Goal: Task Accomplishment & Management: Complete application form

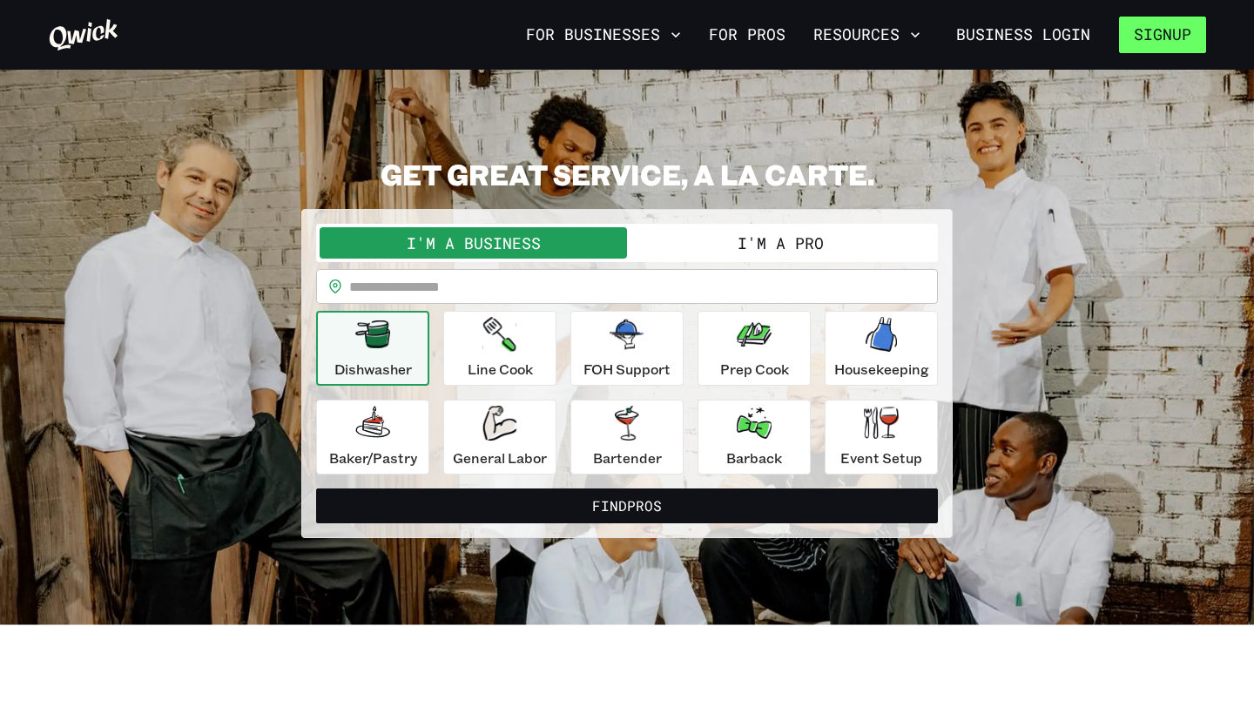
click at [1136, 38] on button "Signup" at bounding box center [1162, 35] width 87 height 37
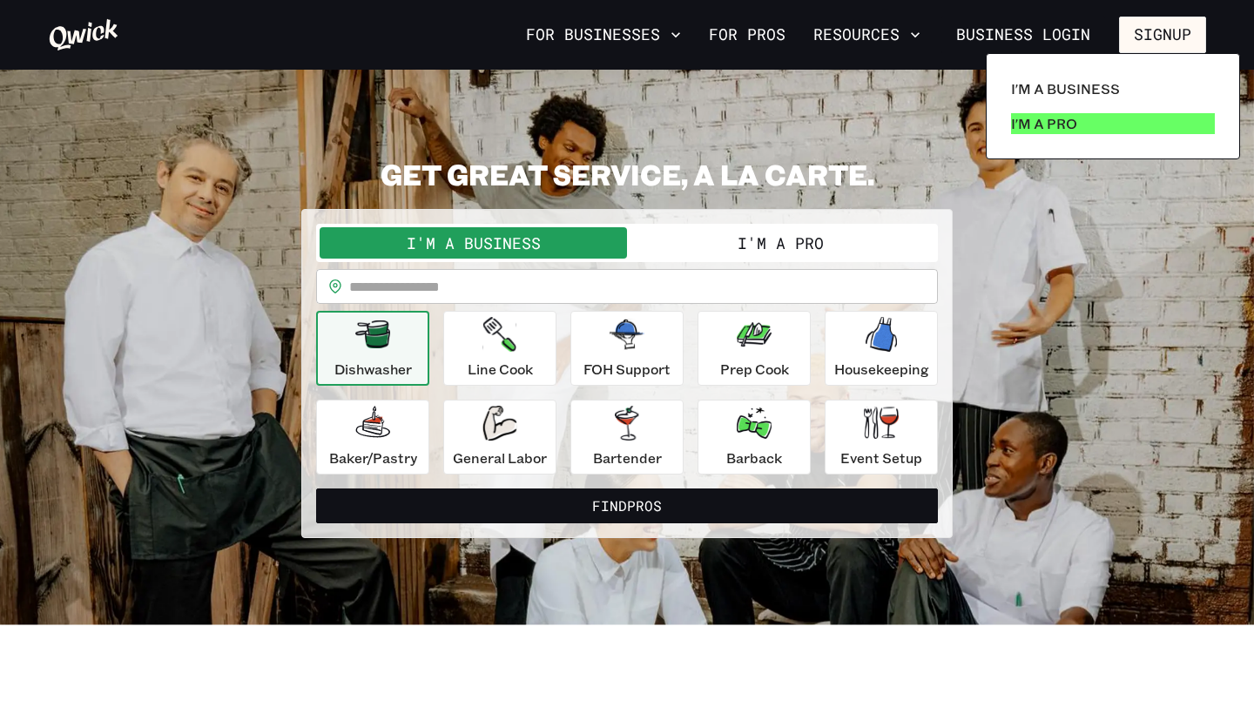
click at [1106, 124] on link "I'm a Pro" at bounding box center [1113, 123] width 218 height 35
